Goal: Task Accomplishment & Management: Manage account settings

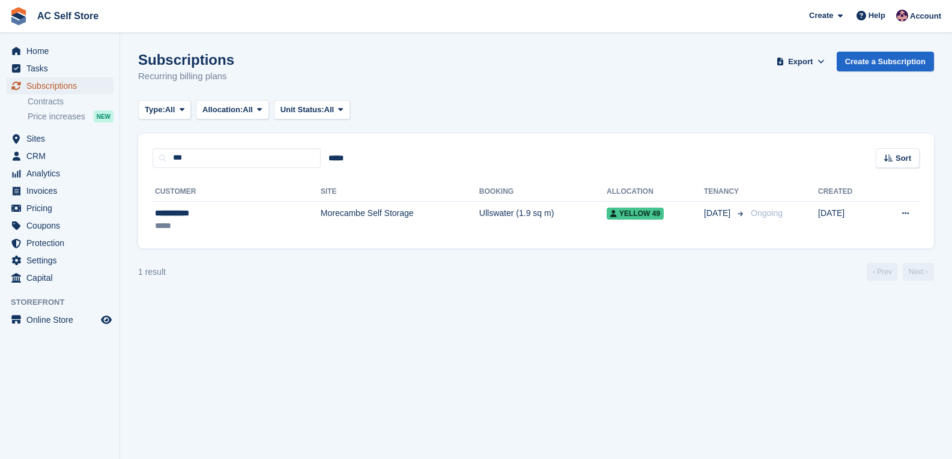
click at [58, 85] on span "Subscriptions" at bounding box center [62, 85] width 72 height 17
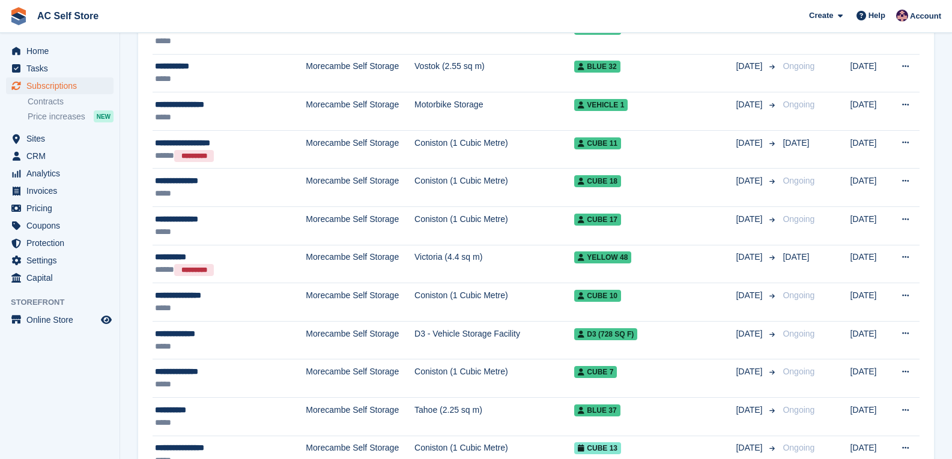
scroll to position [841, 0]
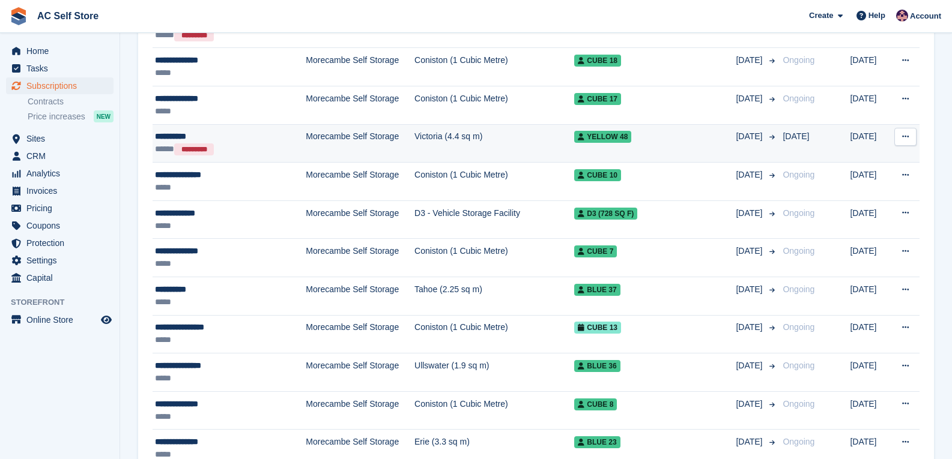
click at [243, 136] on div "**********" at bounding box center [219, 136] width 129 height 13
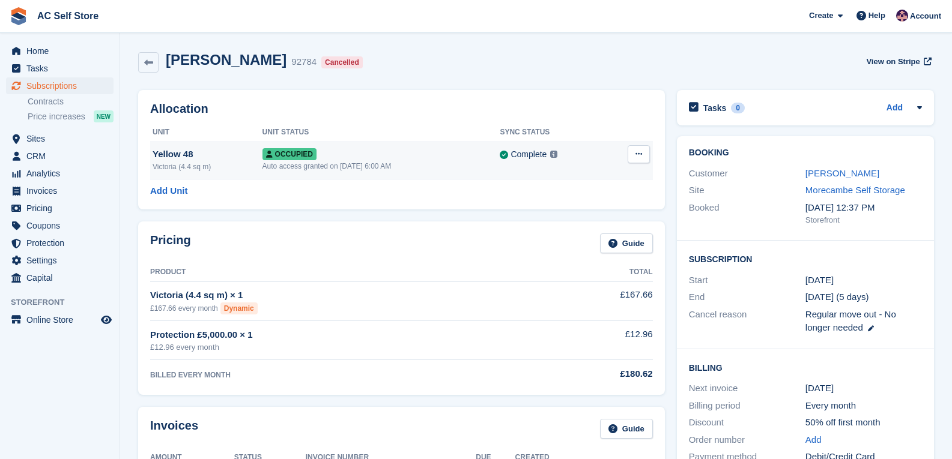
click at [647, 155] on button at bounding box center [638, 154] width 22 height 18
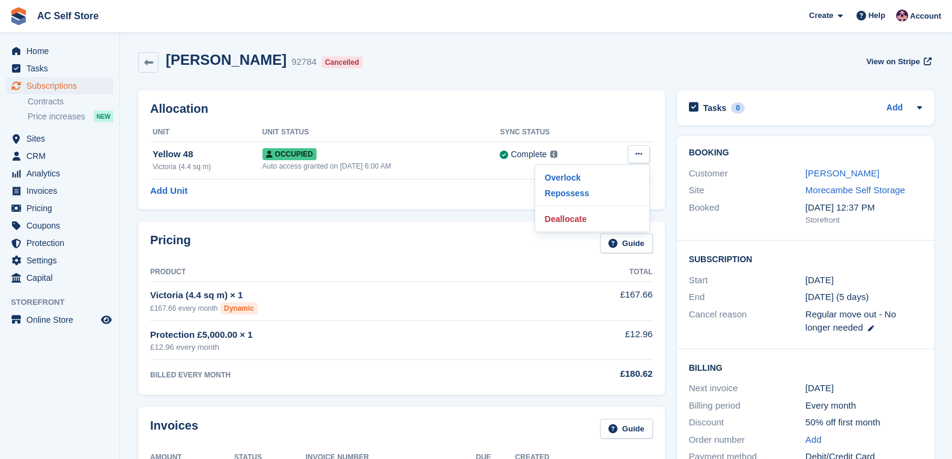
click at [578, 76] on div "Zoë Wright 92784 Cancelled View on Stripe" at bounding box center [536, 65] width 808 height 38
click at [818, 168] on link "Zoë Wright" at bounding box center [842, 173] width 74 height 10
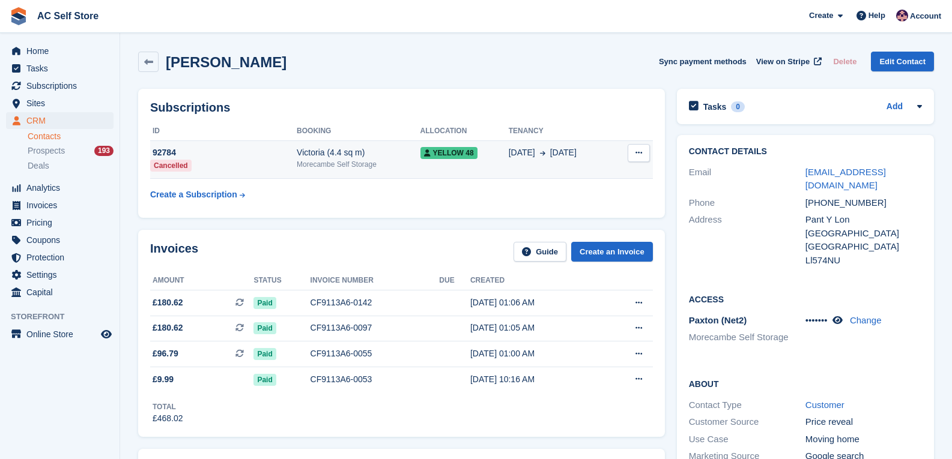
click at [545, 147] on span at bounding box center [540, 152] width 10 height 13
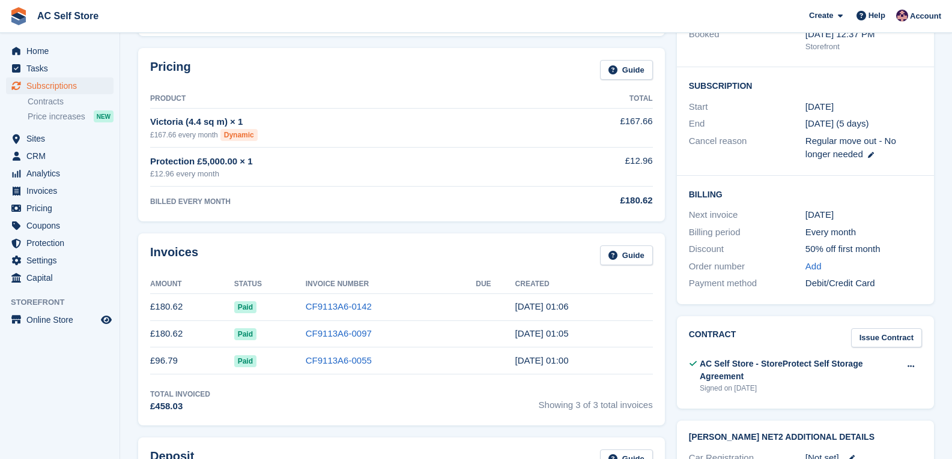
scroll to position [180, 0]
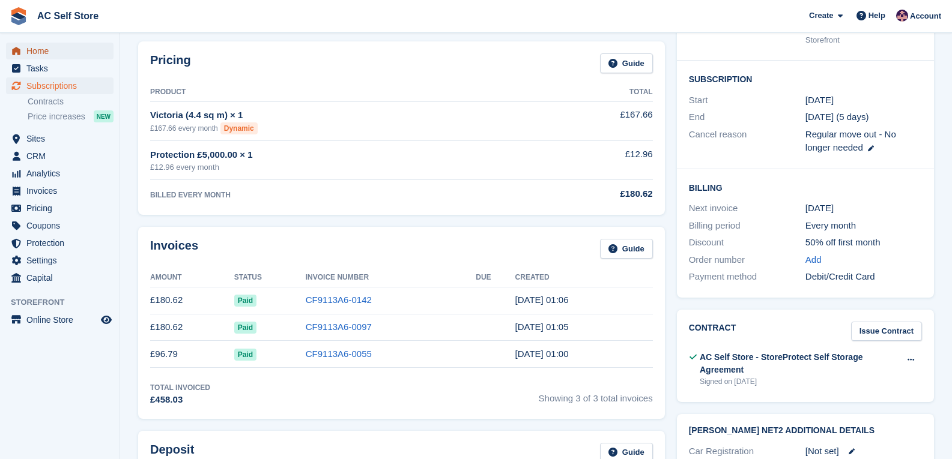
click at [83, 55] on span "Home" at bounding box center [62, 51] width 72 height 17
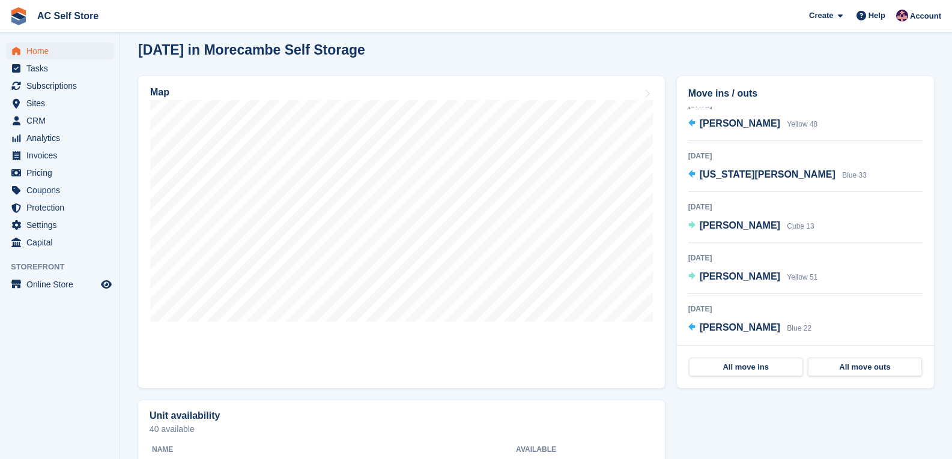
scroll to position [300, 0]
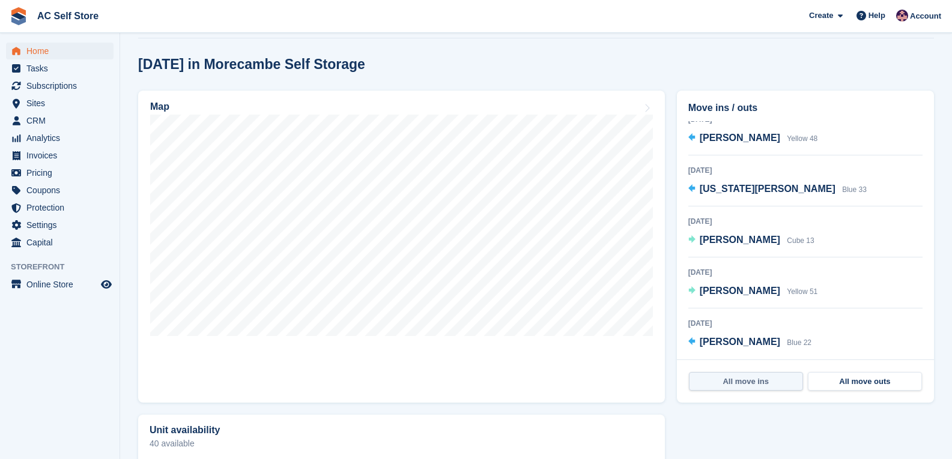
click at [742, 381] on link "All move ins" at bounding box center [746, 381] width 114 height 19
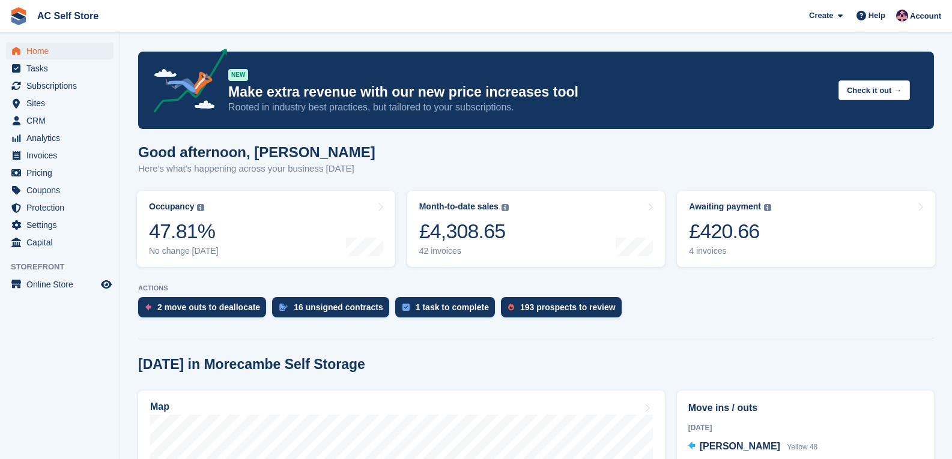
scroll to position [300, 0]
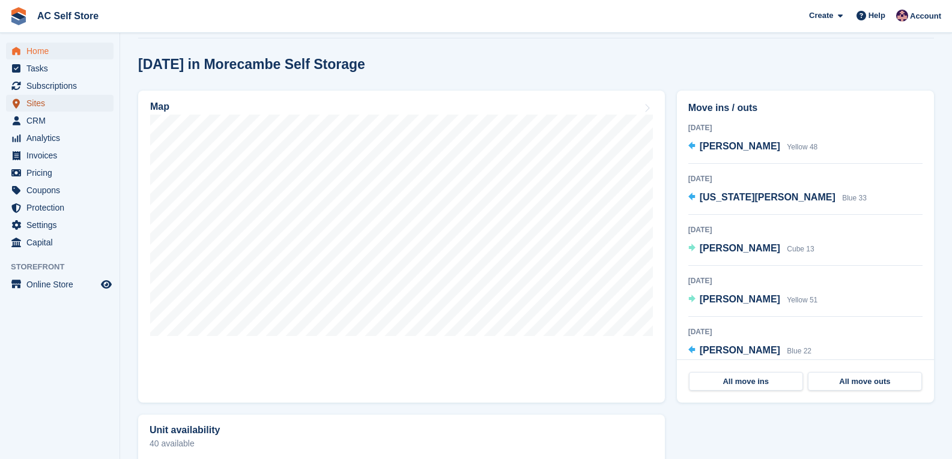
click at [41, 100] on span "Sites" at bounding box center [62, 103] width 72 height 17
